Goal: Information Seeking & Learning: Learn about a topic

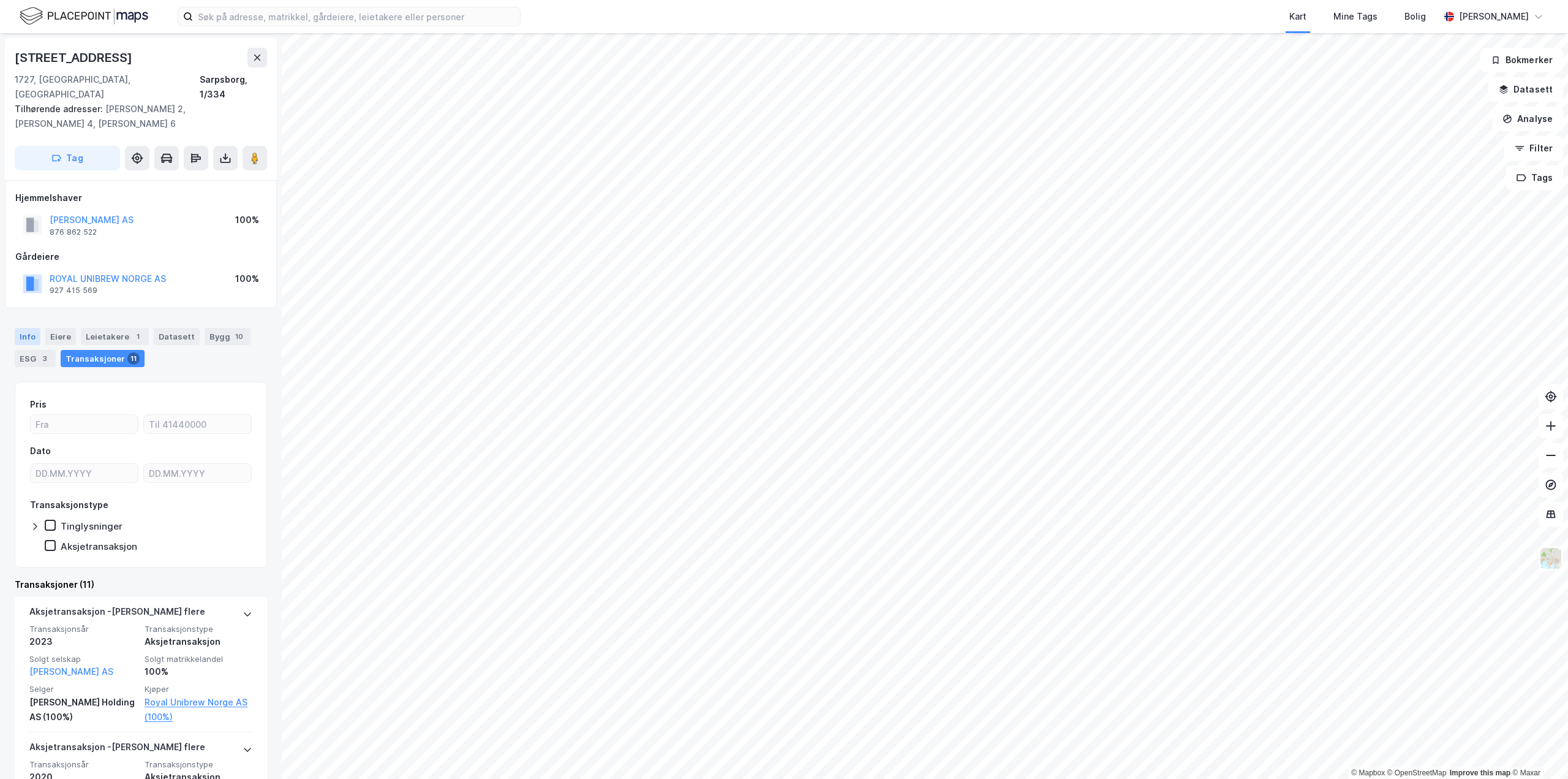
click at [29, 329] on div "Info" at bounding box center [27, 337] width 26 height 17
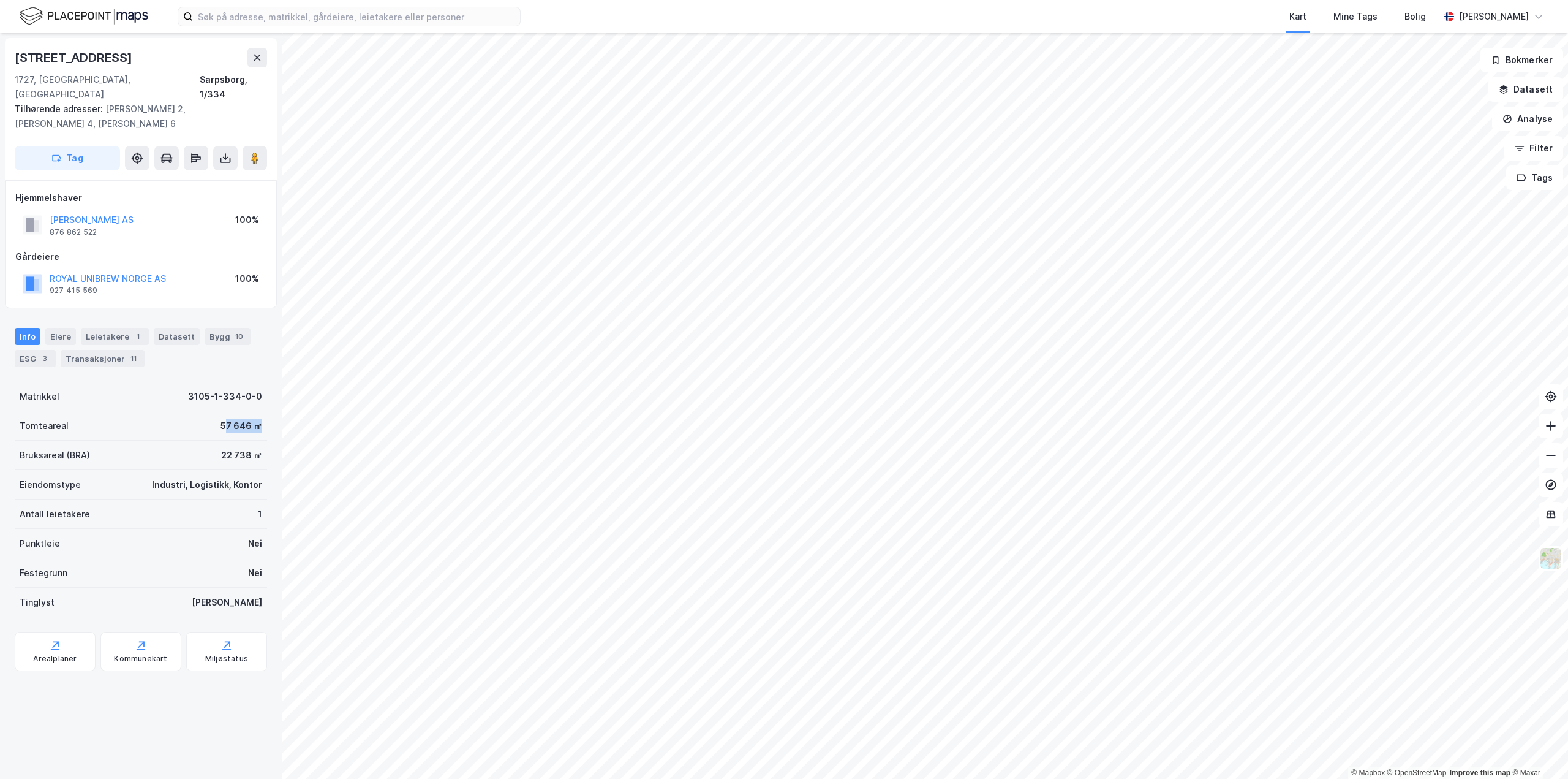
drag, startPoint x: 219, startPoint y: 405, endPoint x: 265, endPoint y: 409, distance: 46.2
click at [265, 409] on div "Bryggeriveien 8 1727, [GEOGRAPHIC_DATA], [GEOGRAPHIC_DATA], 1/334 Tilhørende ad…" at bounding box center [140, 406] width 281 height 746
click at [237, 418] on div "57 646 ㎡" at bounding box center [242, 426] width 42 height 14
click at [250, 62] on button at bounding box center [257, 57] width 20 height 20
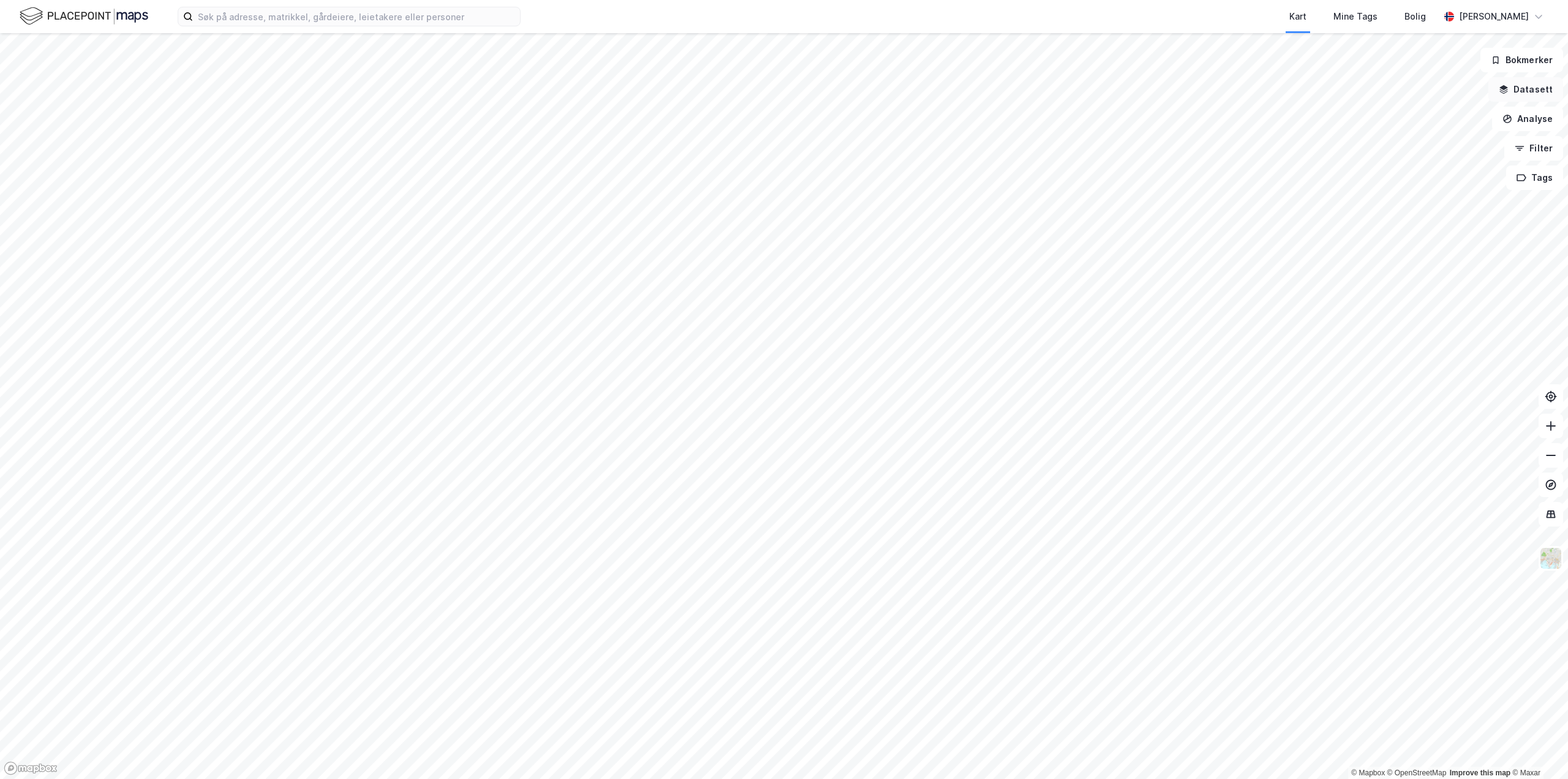
click at [1506, 90] on icon "button" at bounding box center [1504, 90] width 10 height 10
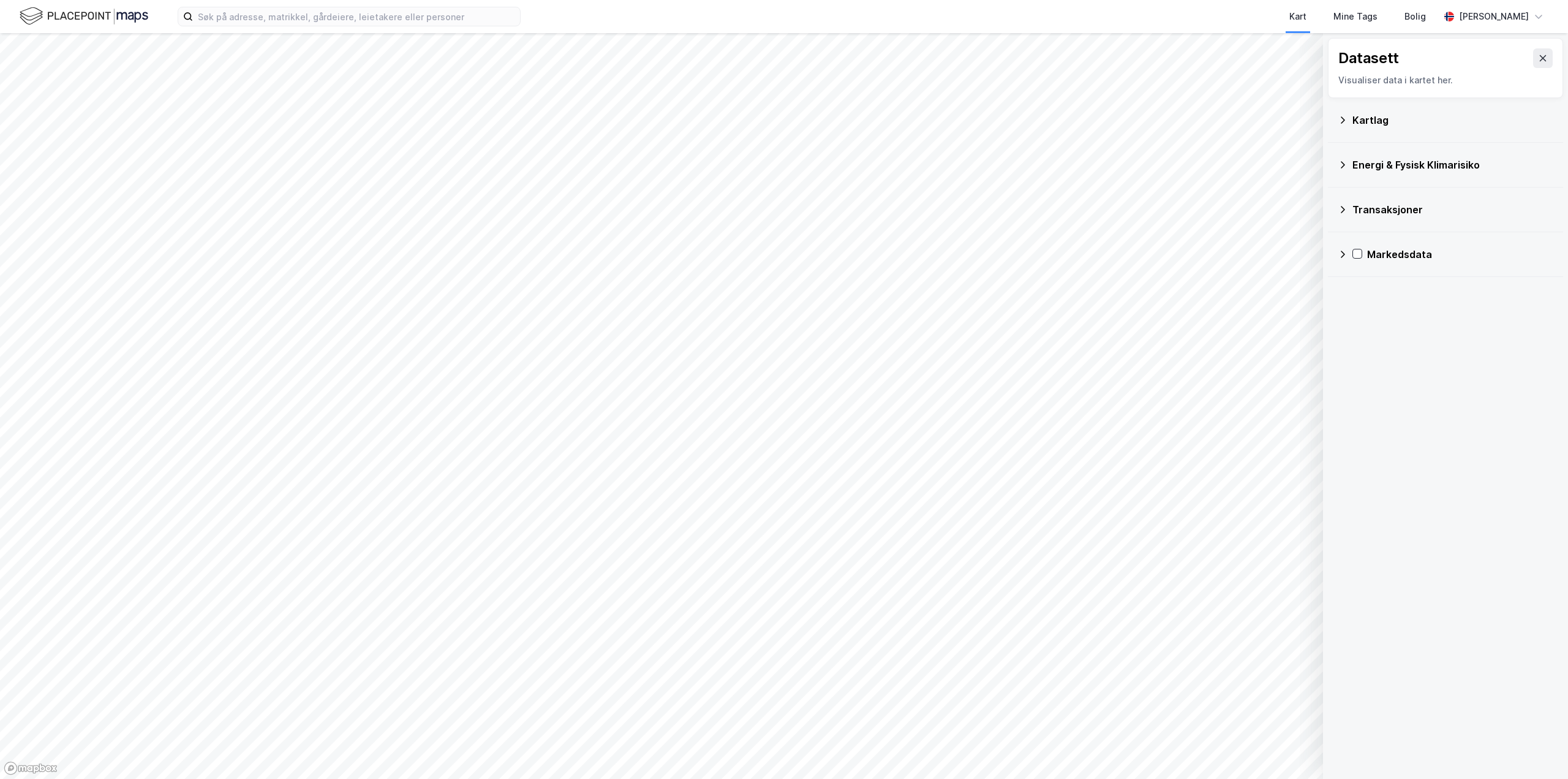
click at [1335, 119] on div "Kartlag" at bounding box center [1445, 120] width 235 height 45
click at [1345, 118] on icon at bounding box center [1343, 120] width 10 height 10
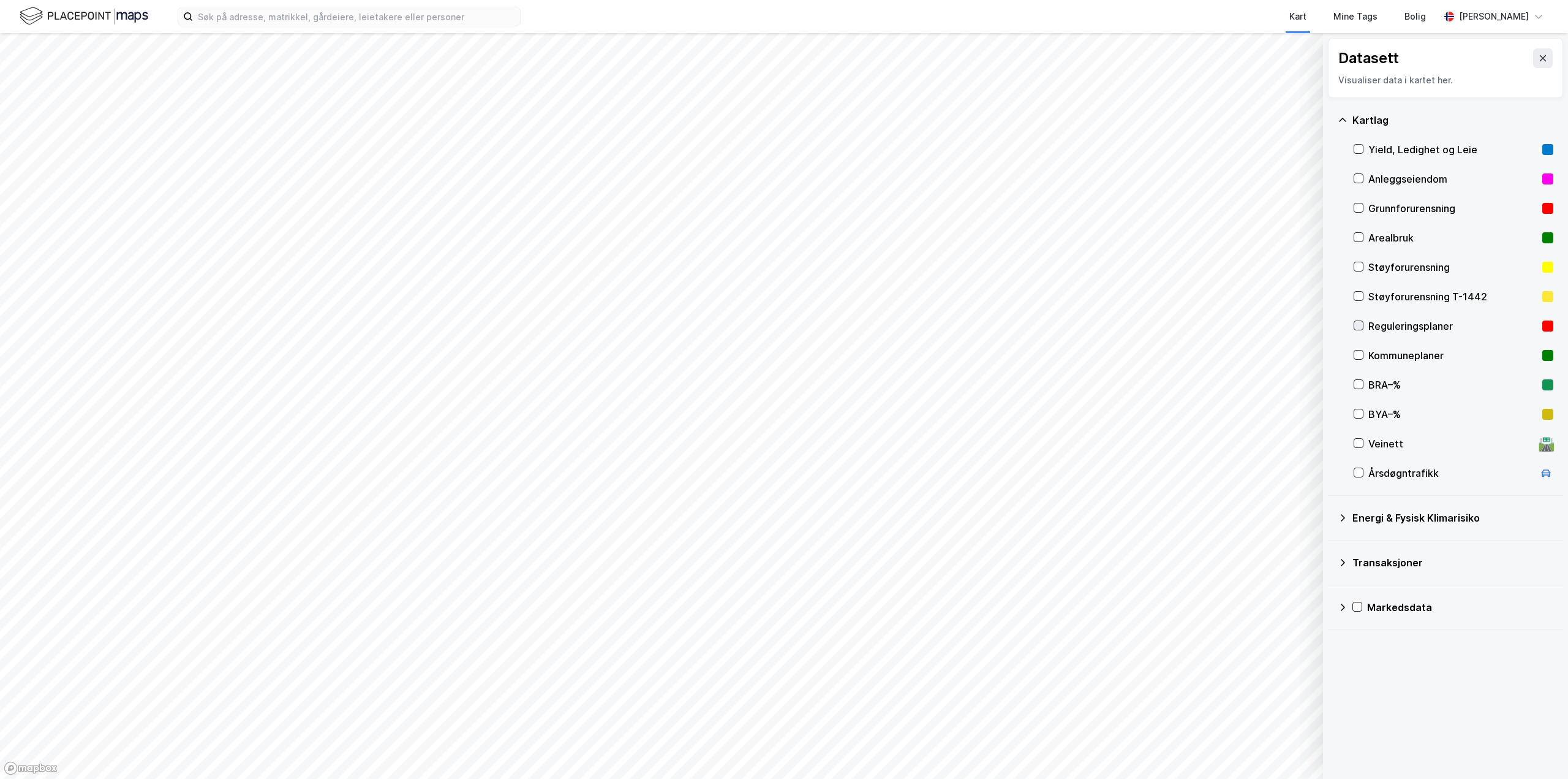
click at [1358, 326] on icon at bounding box center [1359, 326] width 9 height 9
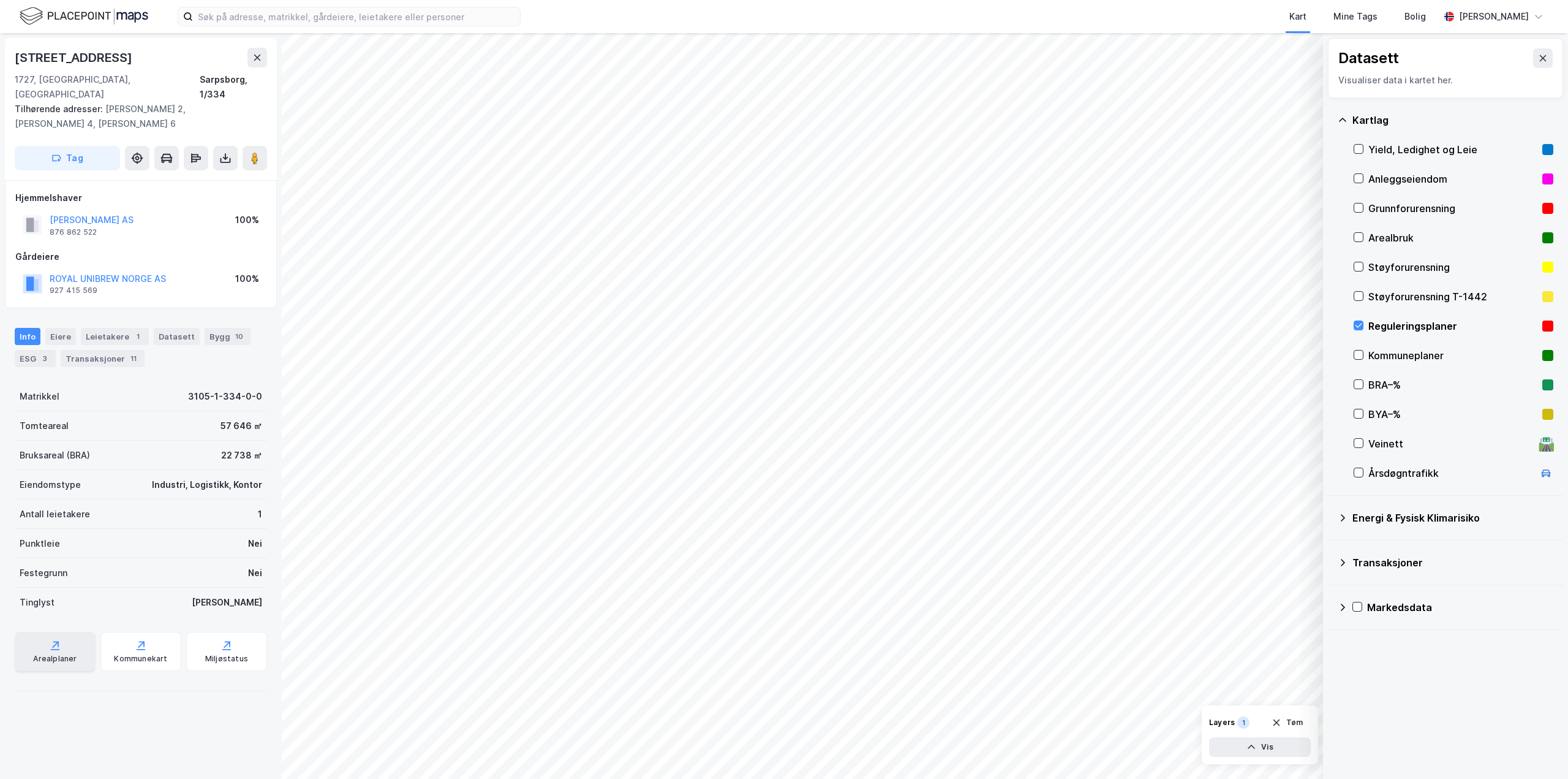
click at [54, 639] on icon at bounding box center [55, 645] width 12 height 12
